Goal: Information Seeking & Learning: Learn about a topic

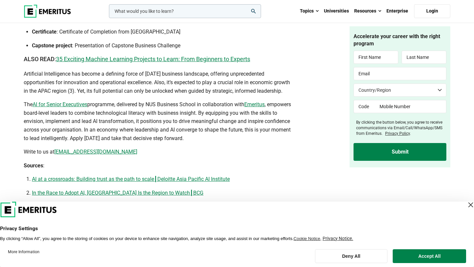
scroll to position [1579, 0]
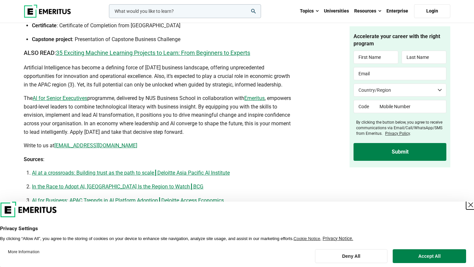
click at [466, 204] on div "Close Layer" at bounding box center [470, 205] width 9 height 9
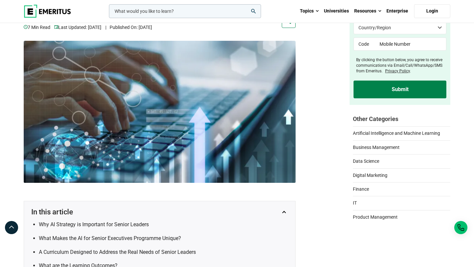
scroll to position [0, 0]
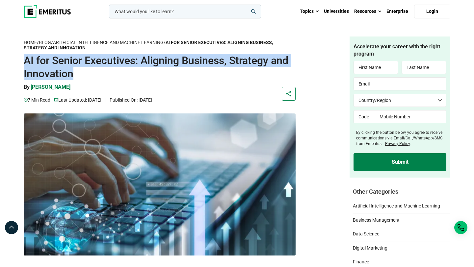
drag, startPoint x: 135, startPoint y: 83, endPoint x: 138, endPoint y: 46, distance: 36.6
click at [137, 46] on header "Home / Blog / Artificial Intelligence and Machine Learning / AI for Senior Exec…" at bounding box center [160, 72] width 272 height 70
click at [138, 46] on p "Home / Blog / Artificial Intelligence and Machine Learning / AI for Senior Exec…" at bounding box center [160, 46] width 272 height 18
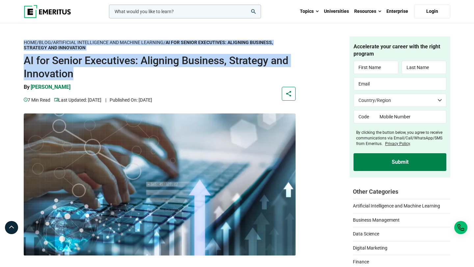
drag, startPoint x: 134, startPoint y: 31, endPoint x: 155, endPoint y: 73, distance: 47.7
click at [155, 73] on h1 "AI for Senior Executives: Aligning Business, Strategy and Innovation" at bounding box center [160, 67] width 272 height 26
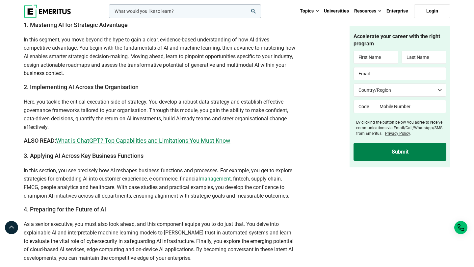
scroll to position [1090, 0]
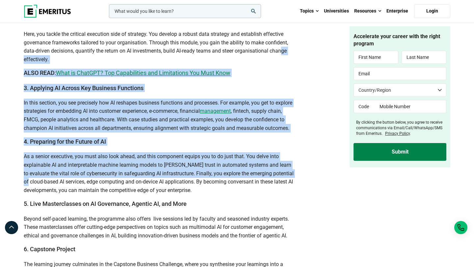
drag, startPoint x: 284, startPoint y: 62, endPoint x: 298, endPoint y: 187, distance: 125.7
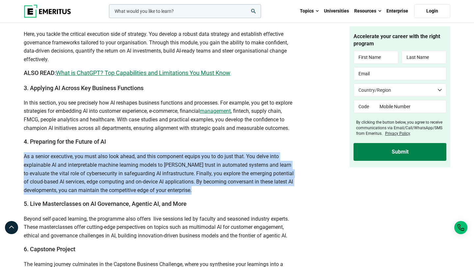
drag, startPoint x: 298, startPoint y: 214, endPoint x: 298, endPoint y: 152, distance: 61.9
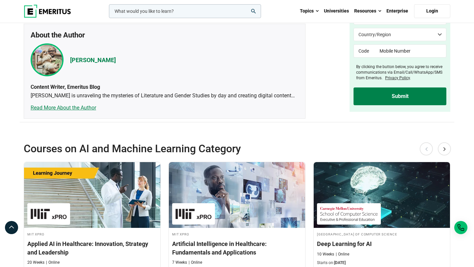
scroll to position [1819, 0]
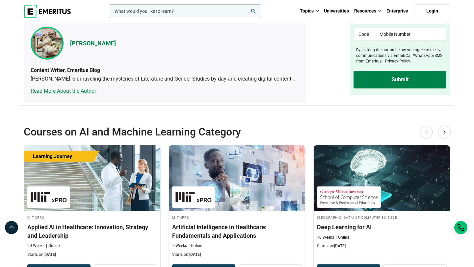
click at [305, 139] on h2 "Courses on AI and Machine Learning Category" at bounding box center [216, 131] width 384 height 13
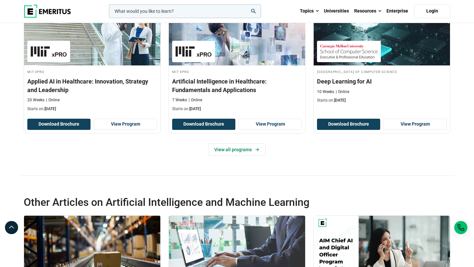
scroll to position [1967, 0]
